Goal: Transaction & Acquisition: Purchase product/service

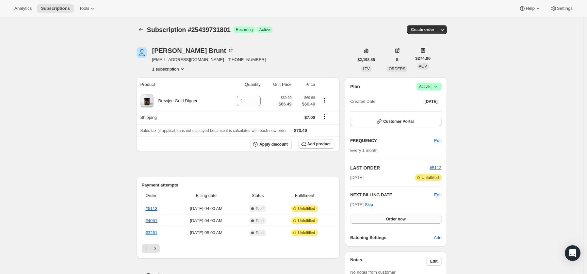
click at [404, 218] on span "Order now" at bounding box center [396, 219] width 20 height 5
click at [407, 218] on span "Click to confirm" at bounding box center [396, 219] width 30 height 5
click at [154, 208] on link "#5538" at bounding box center [152, 208] width 12 height 5
